Goal: Task Accomplishment & Management: Use online tool/utility

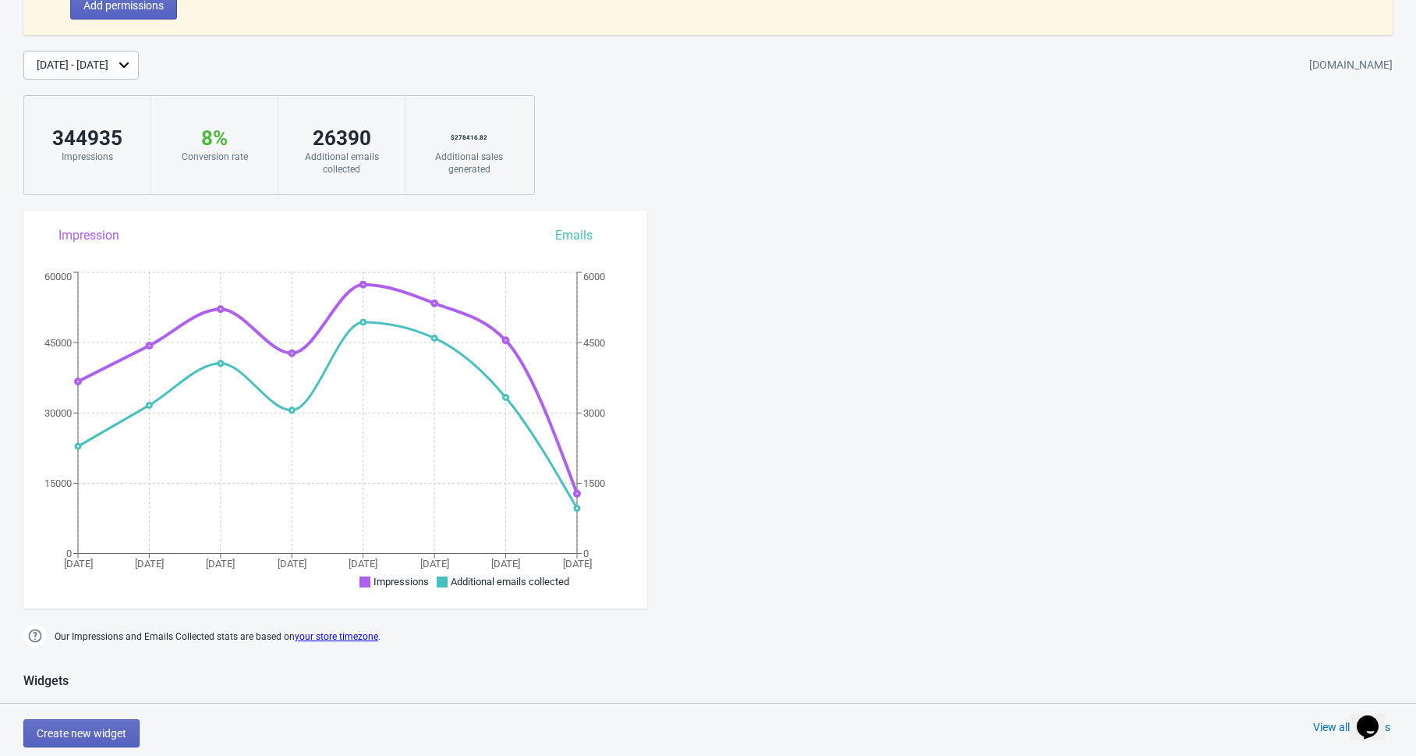
scroll to position [127, 0]
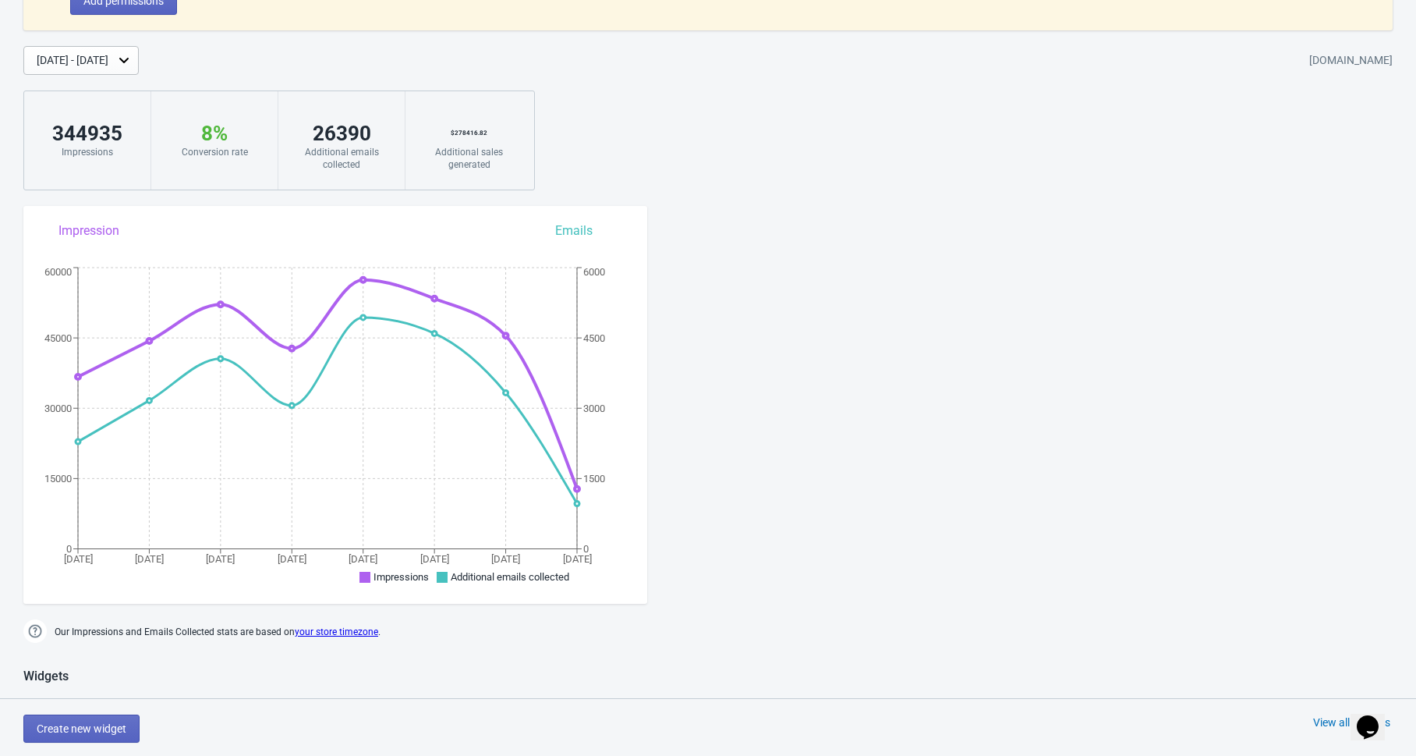
click at [108, 64] on div "[DATE] - [DATE]" at bounding box center [73, 60] width 72 height 16
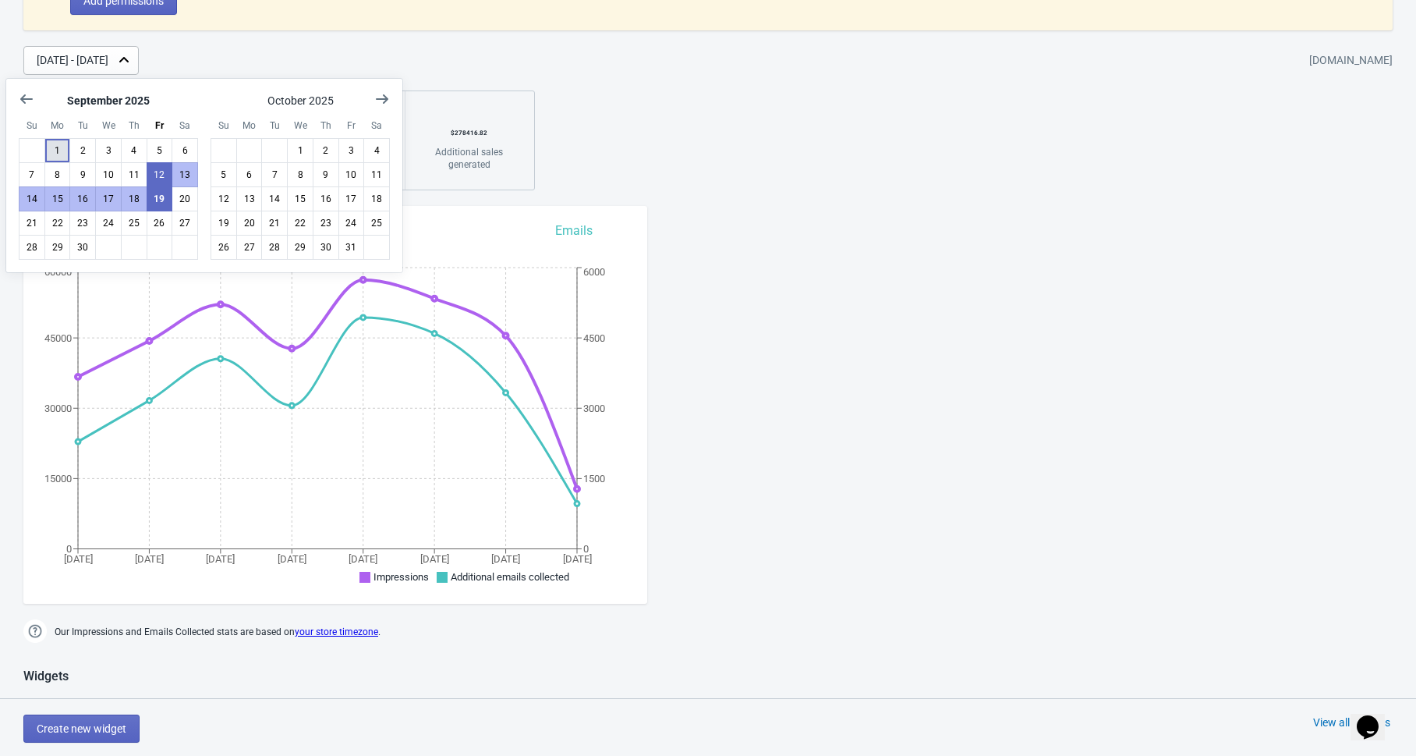
click at [58, 146] on button "1" at bounding box center [57, 150] width 27 height 25
click at [77, 200] on button "16" at bounding box center [82, 198] width 27 height 25
click at [254, 40] on div "We’ve upgraded Widgets 🎉. Please click bellow to update the necessary permissio…" at bounding box center [708, 66] width 1416 height 248
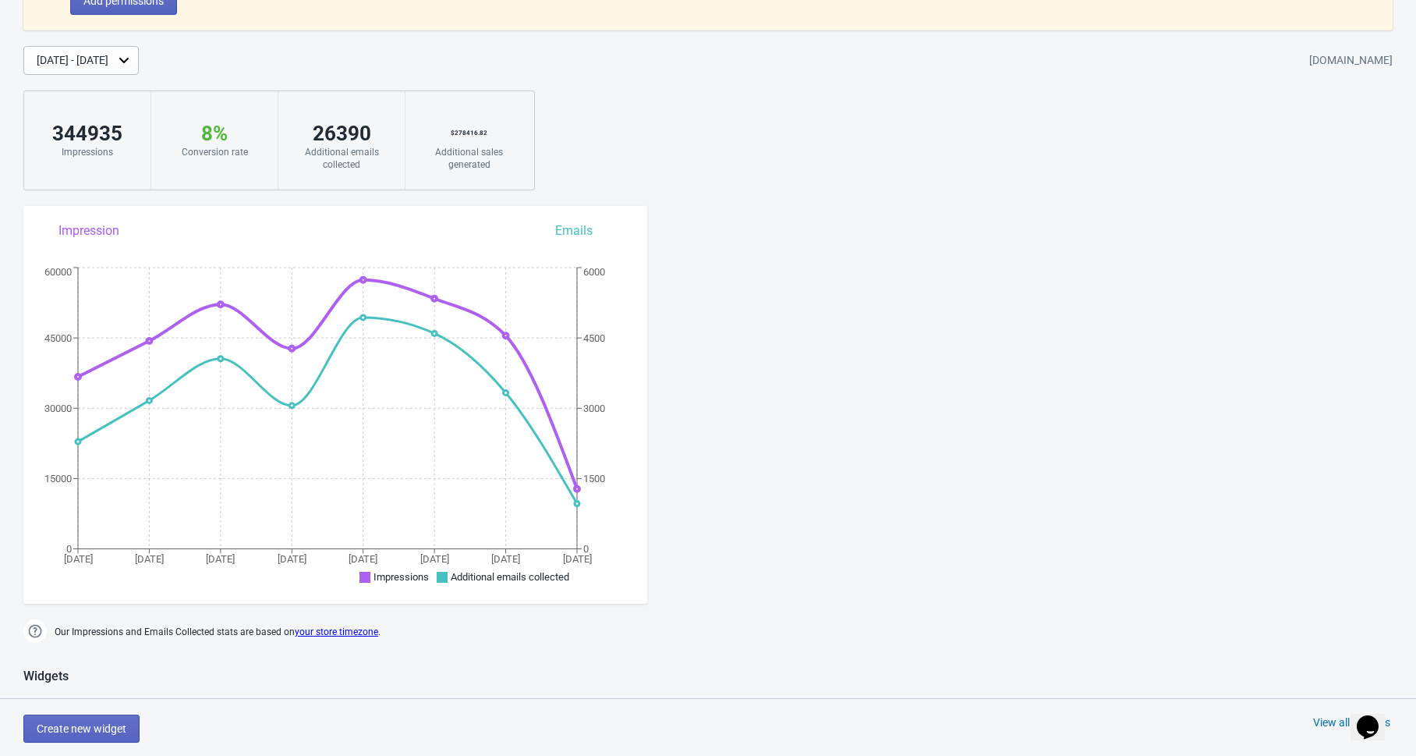
click at [108, 59] on div "[DATE] - [DATE]" at bounding box center [73, 60] width 72 height 16
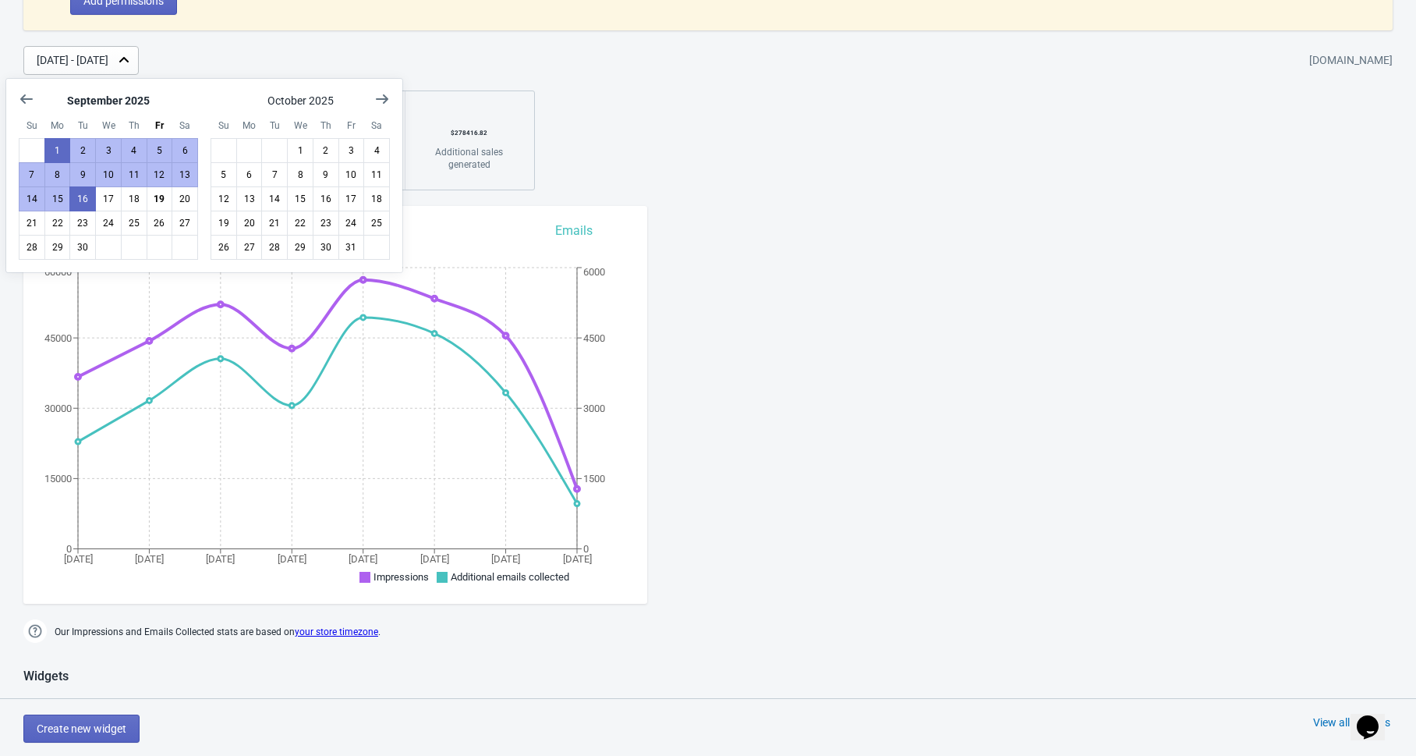
click at [496, 81] on div "We’ve upgraded Widgets 🎉. Please click bellow to update the necessary permissio…" at bounding box center [708, 66] width 1416 height 248
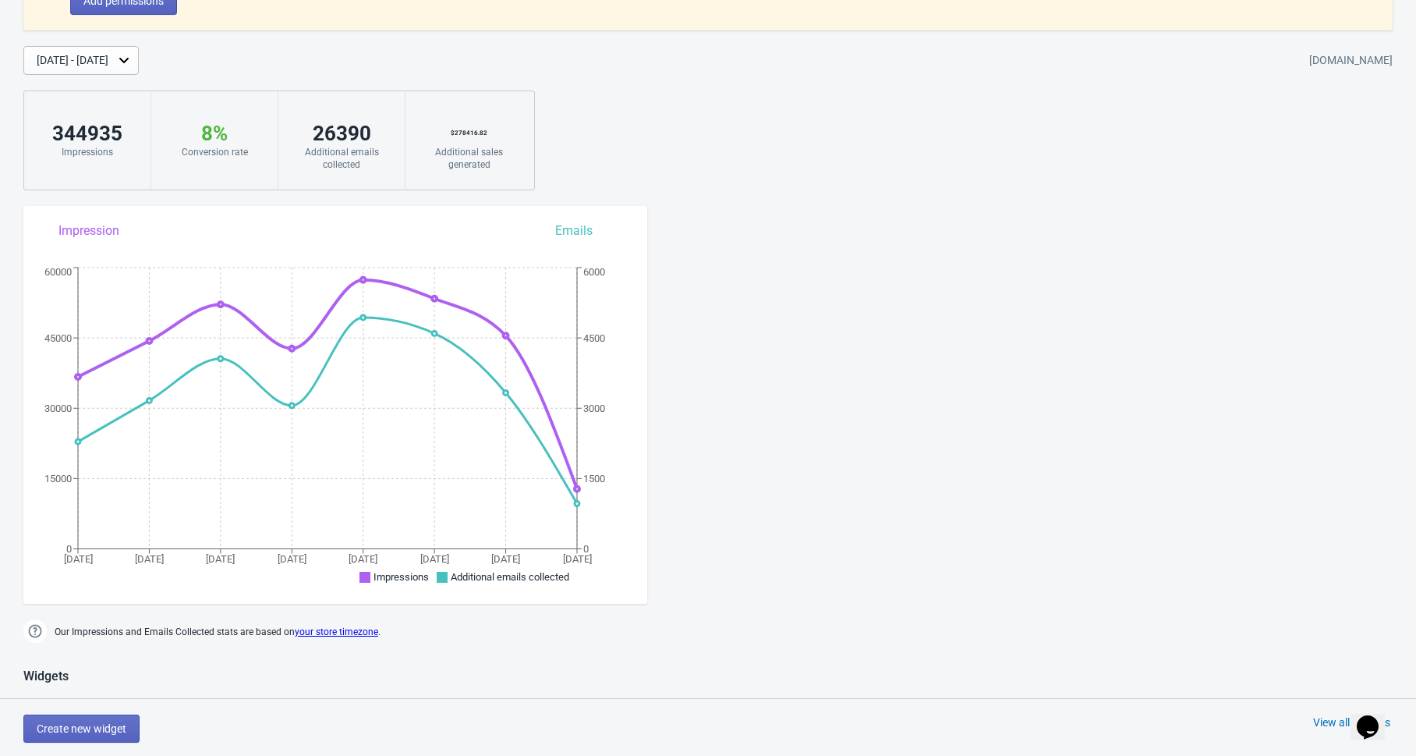
scroll to position [0, 0]
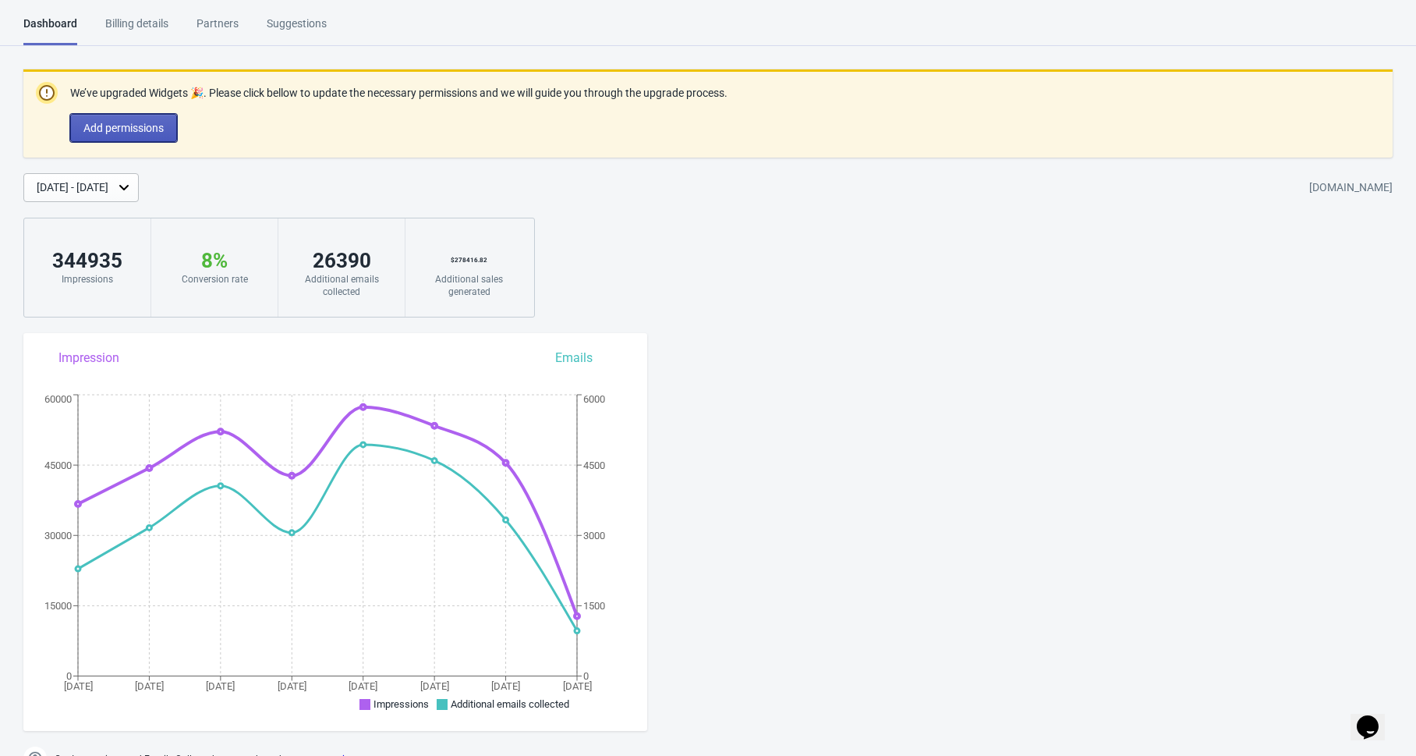
click at [142, 139] on button "Add permissions" at bounding box center [123, 128] width 107 height 28
